Goal: Task Accomplishment & Management: Manage account settings

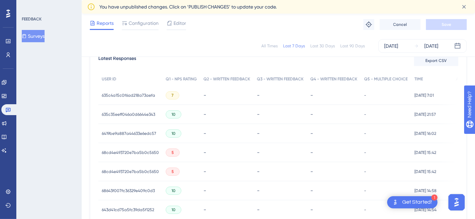
scroll to position [226, 0]
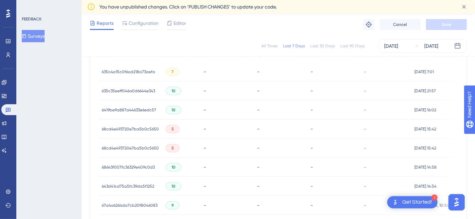
click at [200, 131] on div "-" at bounding box center [226, 128] width 53 height 19
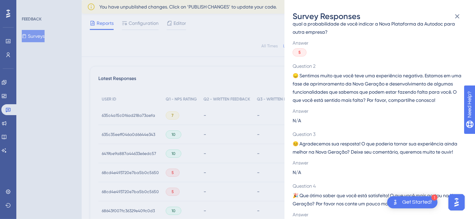
scroll to position [0, 0]
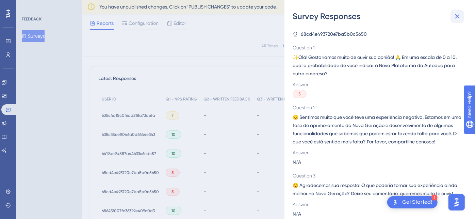
click at [458, 16] on icon at bounding box center [457, 16] width 8 height 8
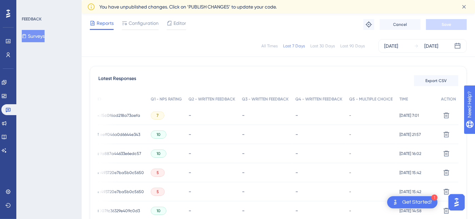
scroll to position [221, 0]
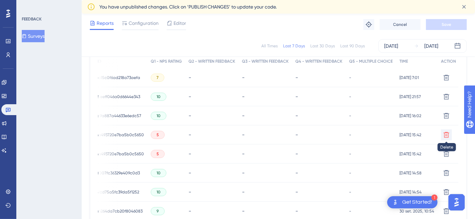
click at [443, 133] on icon at bounding box center [446, 135] width 6 height 6
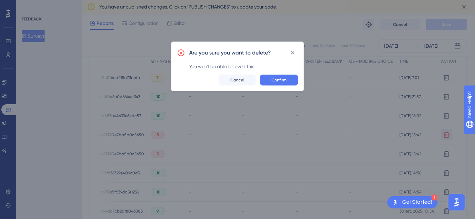
scroll to position [0, 9]
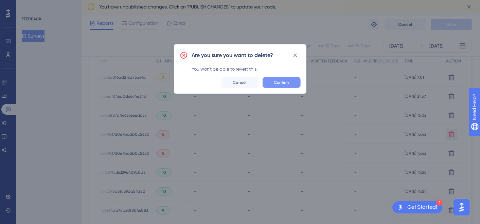
click at [293, 83] on button "Confirm" at bounding box center [282, 82] width 38 height 11
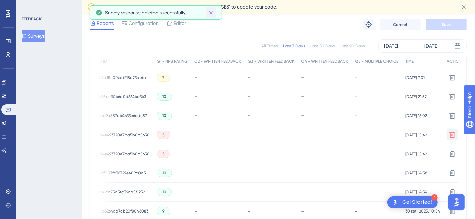
click at [213, 13] on icon at bounding box center [210, 12] width 7 height 7
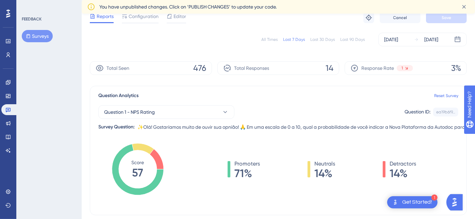
scroll to position [38, 0]
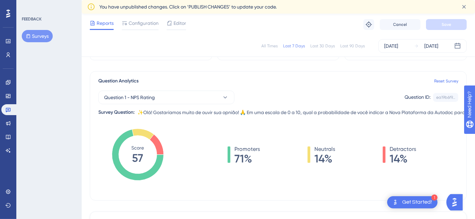
drag, startPoint x: 297, startPoint y: 84, endPoint x: 54, endPoint y: 86, distance: 242.8
click at [54, 86] on div "FEEDBACK Surveys" at bounding box center [48, 109] width 65 height 219
